Goal: Navigation & Orientation: Find specific page/section

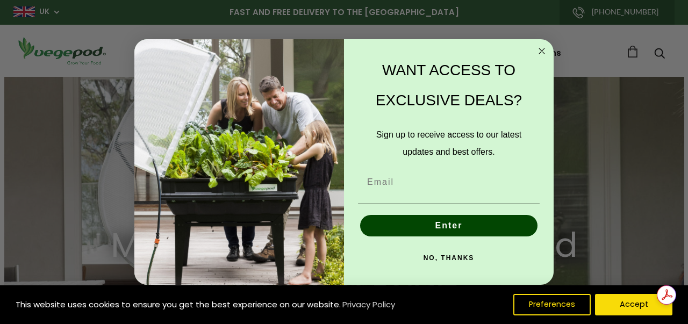
click at [537, 53] on circle "Close dialog" at bounding box center [542, 51] width 12 height 12
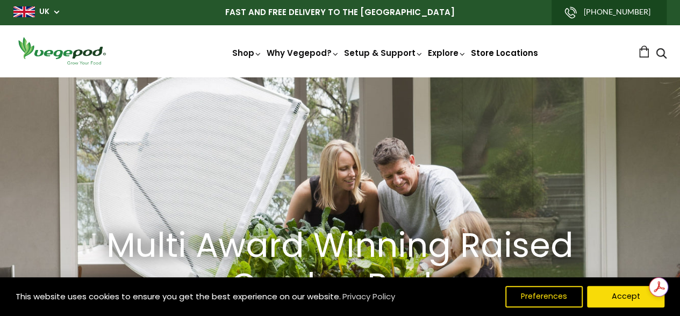
click at [538, 54] on link "Store Locations" at bounding box center [504, 52] width 67 height 11
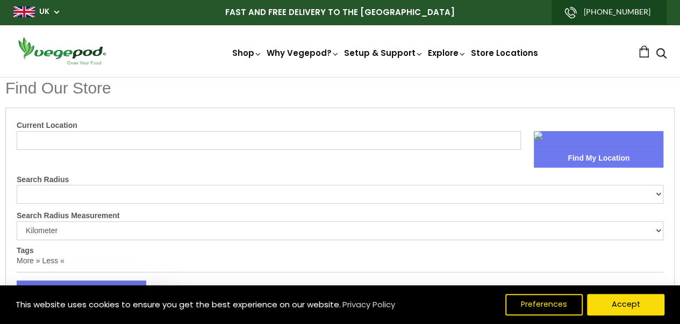
select select "m"
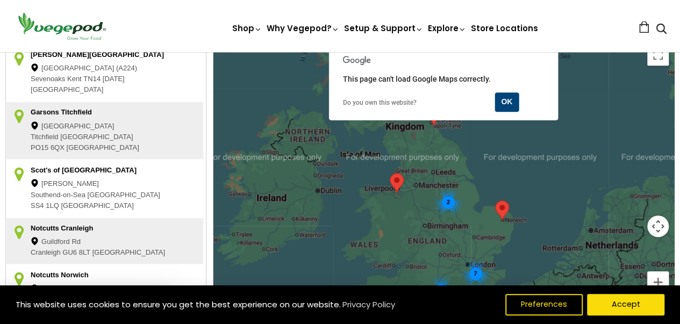
scroll to position [322, 0]
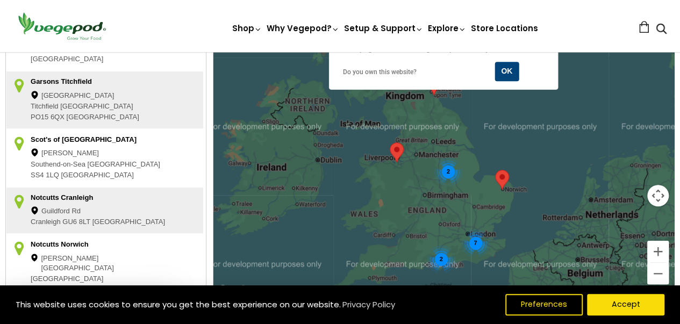
click at [448, 170] on div "2" at bounding box center [448, 171] width 28 height 28
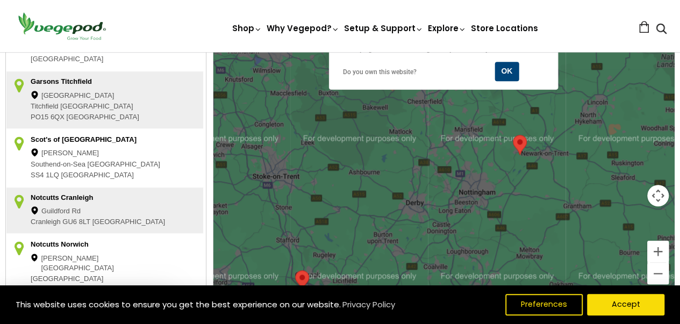
drag, startPoint x: 511, startPoint y: 138, endPoint x: 478, endPoint y: 206, distance: 76.2
click at [478, 206] on div at bounding box center [443, 155] width 461 height 284
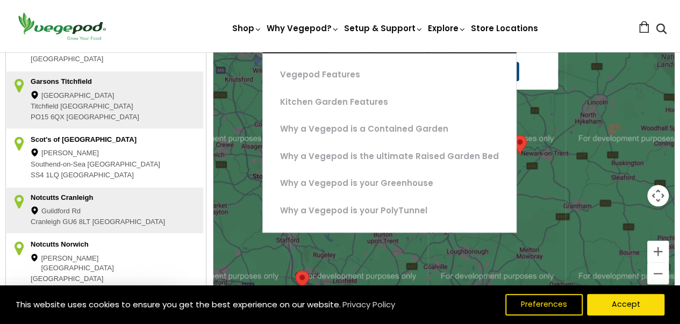
scroll to position [343, 0]
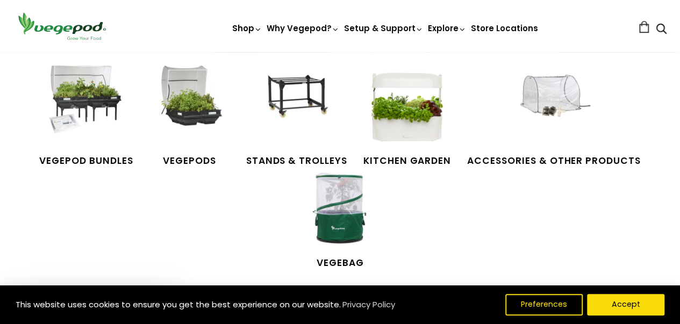
click at [232, 34] on link "Shop" at bounding box center [247, 43] width 30 height 41
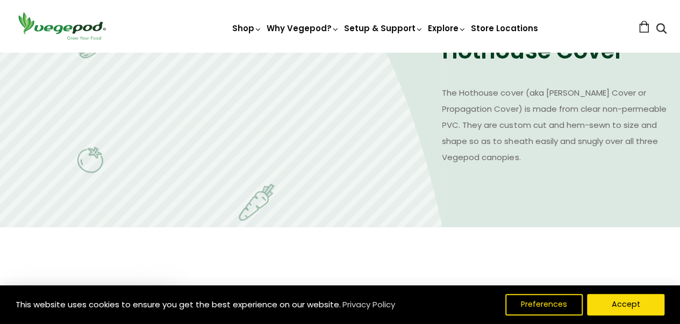
scroll to position [1125, 0]
